Goal: Navigation & Orientation: Find specific page/section

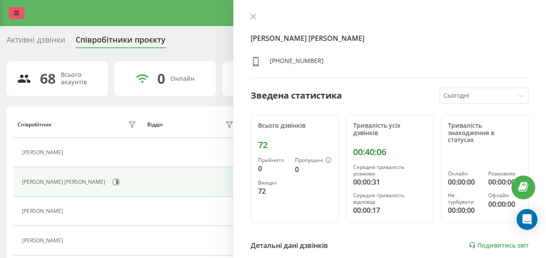
click at [16, 9] on link at bounding box center [17, 13] width 16 height 12
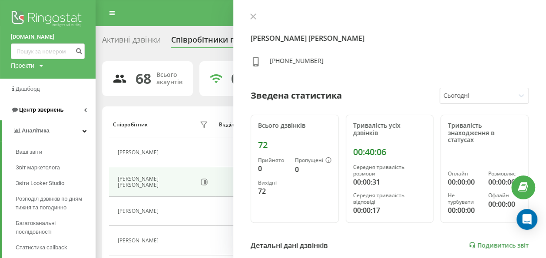
click at [62, 112] on link "Центр звернень" at bounding box center [47, 109] width 95 height 21
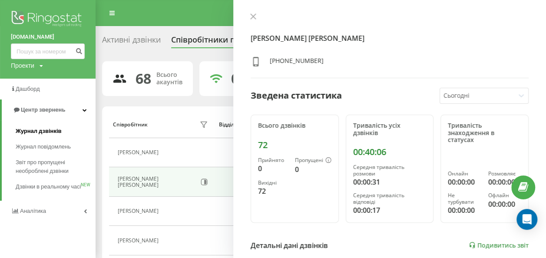
click at [58, 130] on span "Журнал дзвінків" at bounding box center [39, 131] width 46 height 9
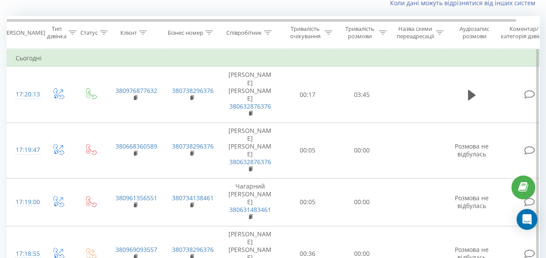
scroll to position [21, 0]
